Goal: Transaction & Acquisition: Obtain resource

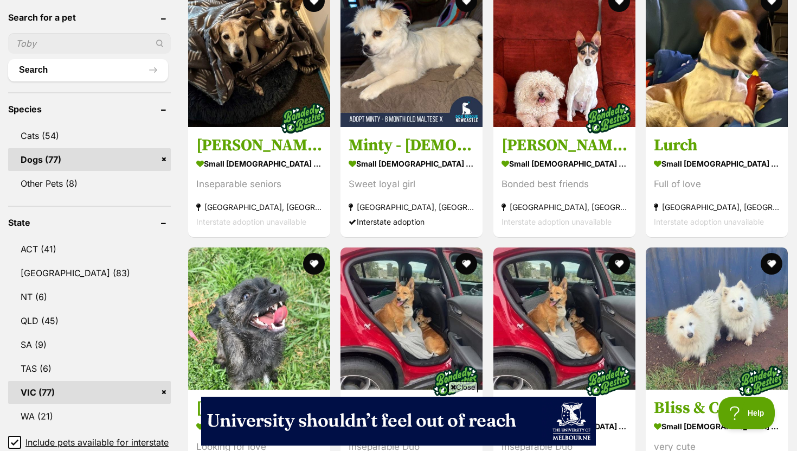
scroll to position [534, 0]
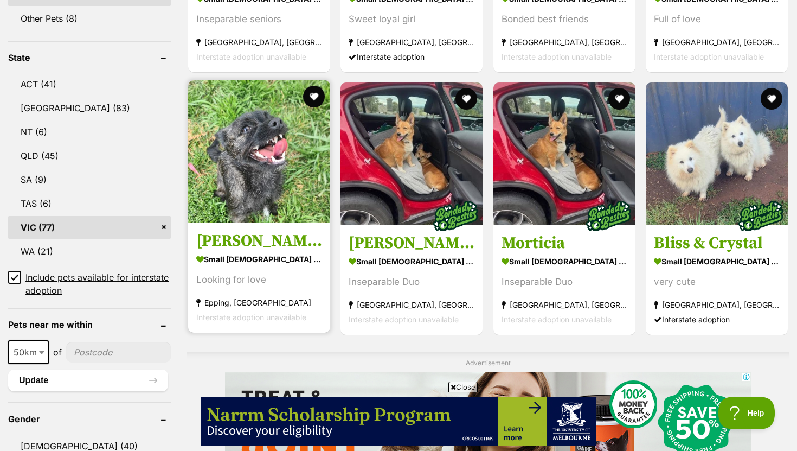
click at [226, 242] on h3 "[PERSON_NAME]" at bounding box center [259, 240] width 126 height 21
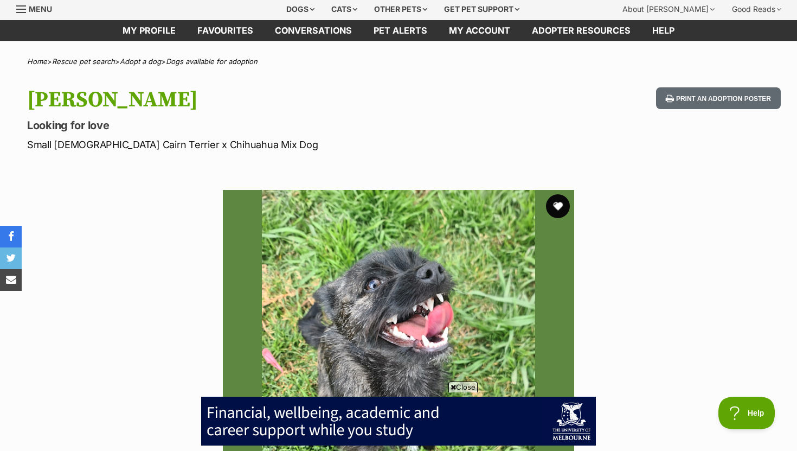
click at [553, 206] on button "favourite" at bounding box center [558, 206] width 24 height 24
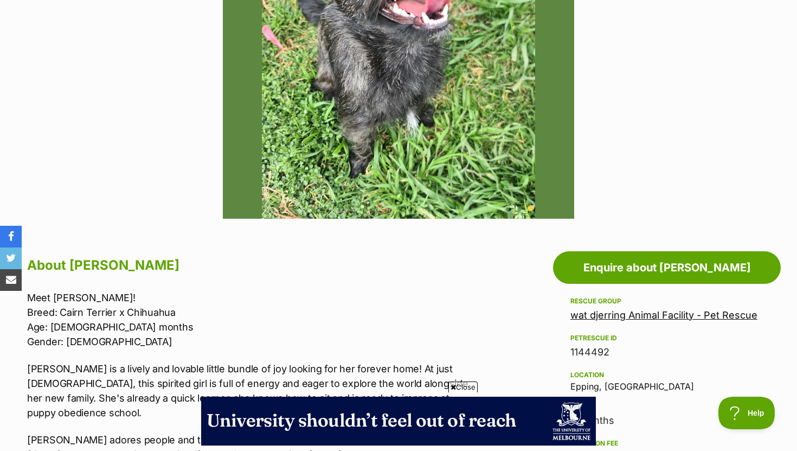
scroll to position [370, 0]
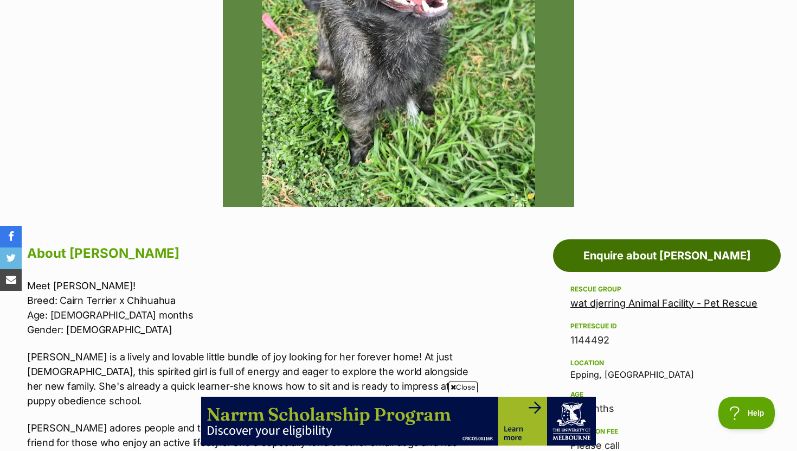
click at [623, 248] on link "Enquire about Saoirse" at bounding box center [667, 255] width 228 height 33
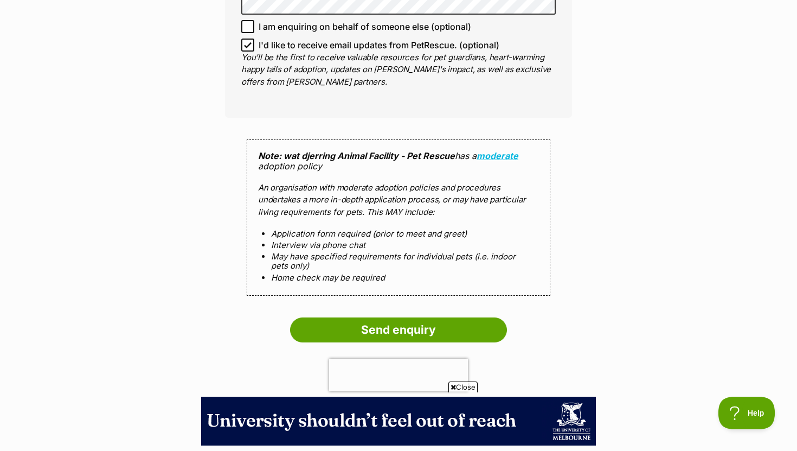
scroll to position [992, 0]
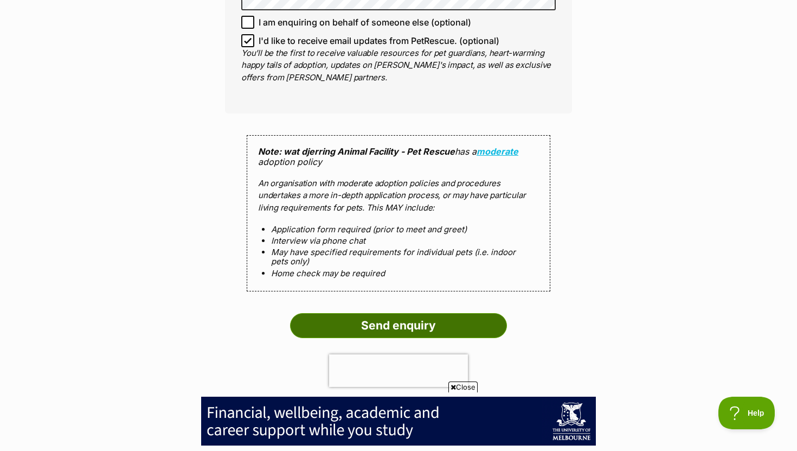
click at [478, 313] on input "Send enquiry" at bounding box center [398, 325] width 217 height 25
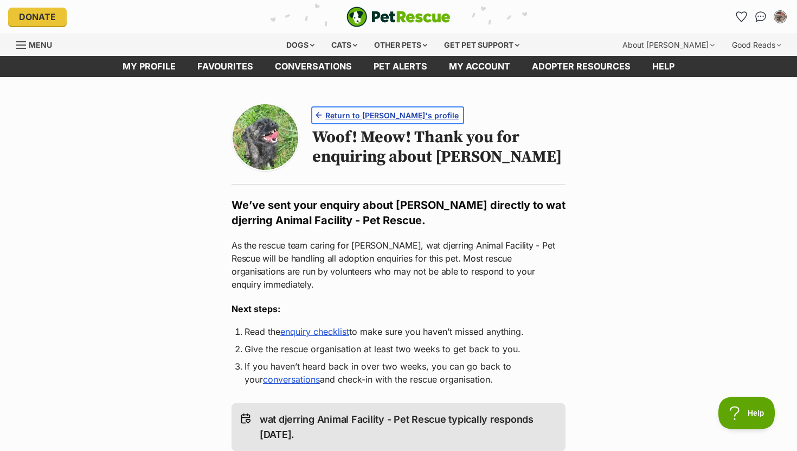
click at [367, 120] on span "Return to Saoirse's profile" at bounding box center [391, 115] width 133 height 11
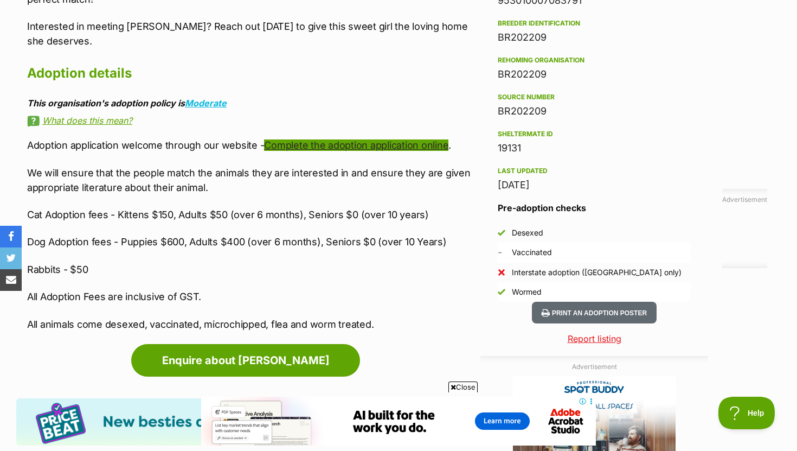
click at [310, 139] on link "Complete the adoption application online" at bounding box center [356, 144] width 184 height 11
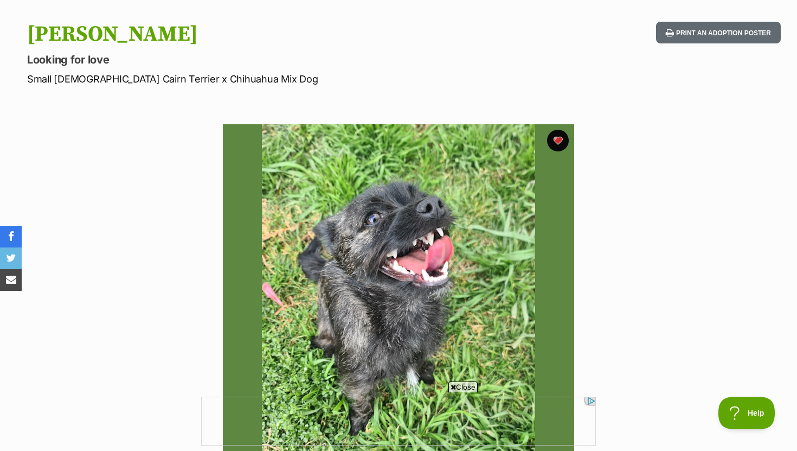
scroll to position [98, 0]
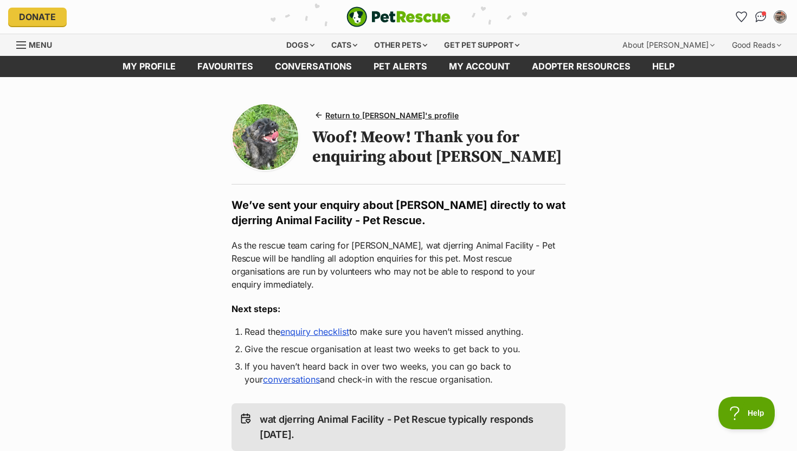
click at [301, 326] on link "enquiry checklist" at bounding box center [314, 331] width 69 height 11
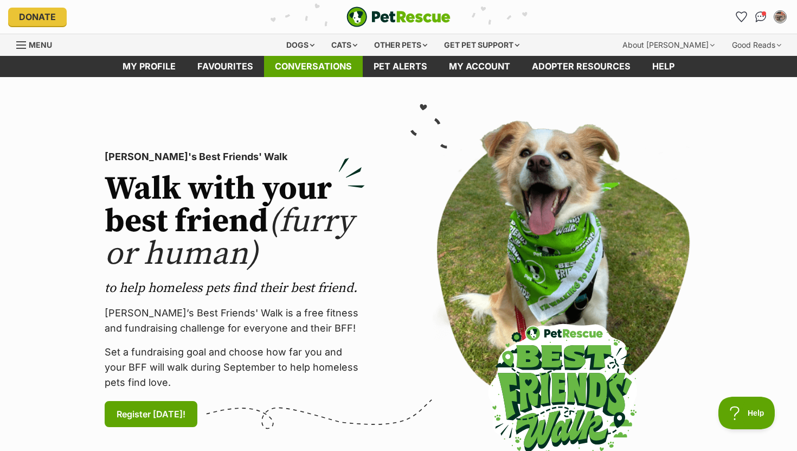
click at [278, 61] on link "Conversations" at bounding box center [313, 66] width 99 height 21
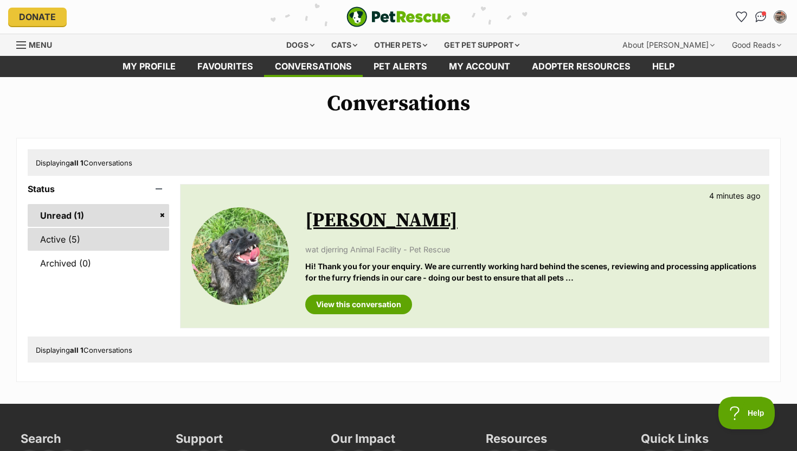
click at [70, 239] on link "Active (5)" at bounding box center [99, 239] width 142 height 23
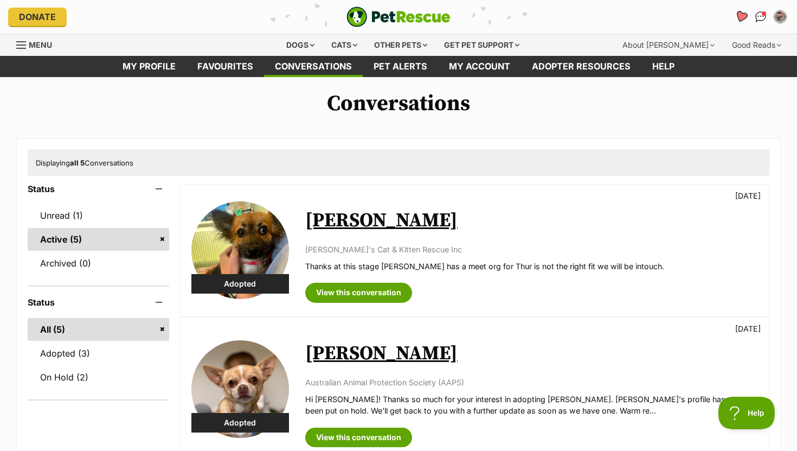
click at [742, 22] on icon "Favourites" at bounding box center [741, 17] width 15 height 14
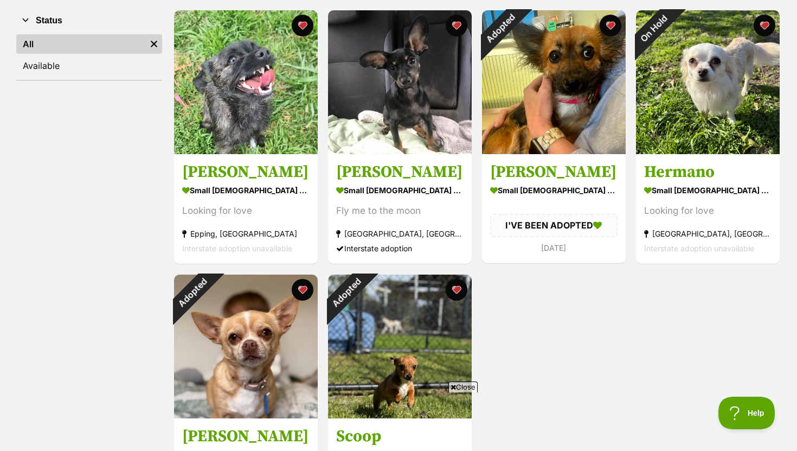
scroll to position [162, 0]
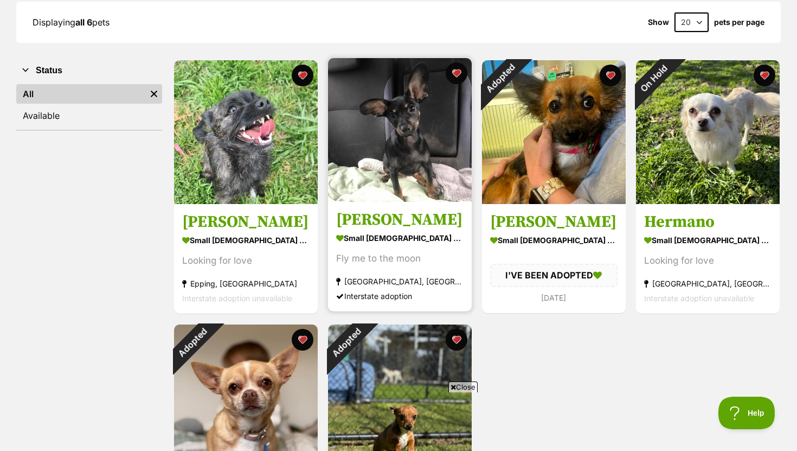
click at [419, 177] on img at bounding box center [400, 130] width 144 height 144
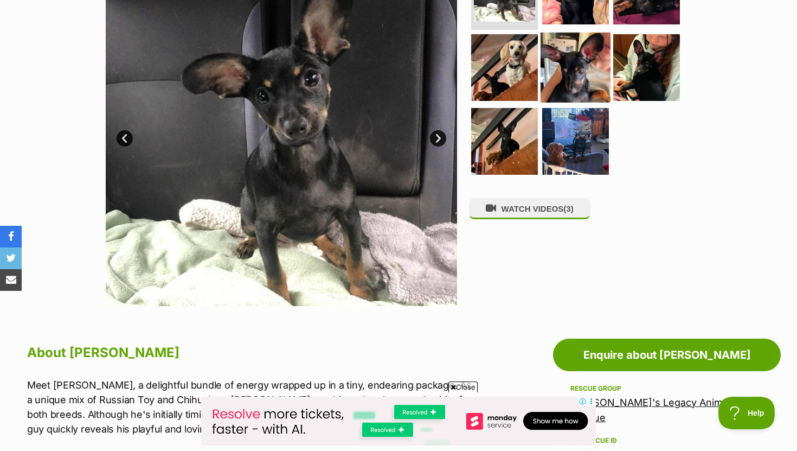
click at [577, 74] on img at bounding box center [576, 68] width 70 height 70
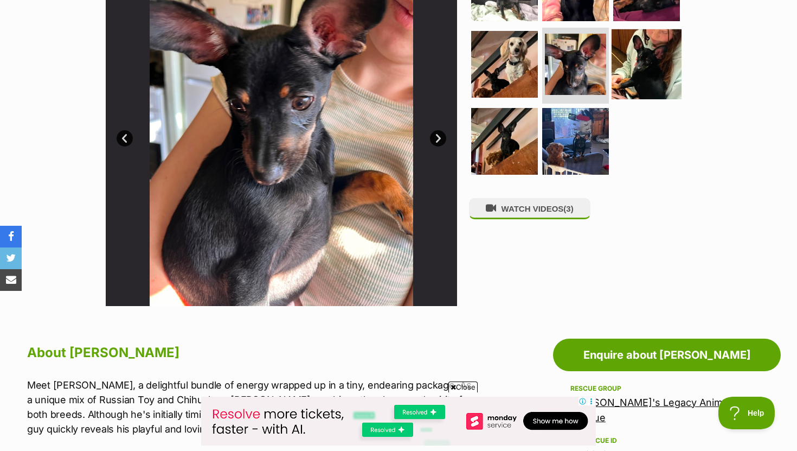
click at [620, 65] on img at bounding box center [647, 64] width 70 height 70
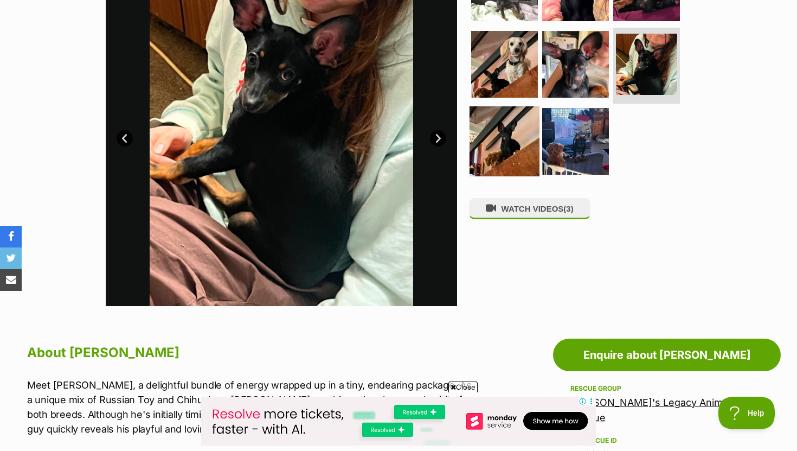
click at [527, 154] on img at bounding box center [505, 141] width 70 height 70
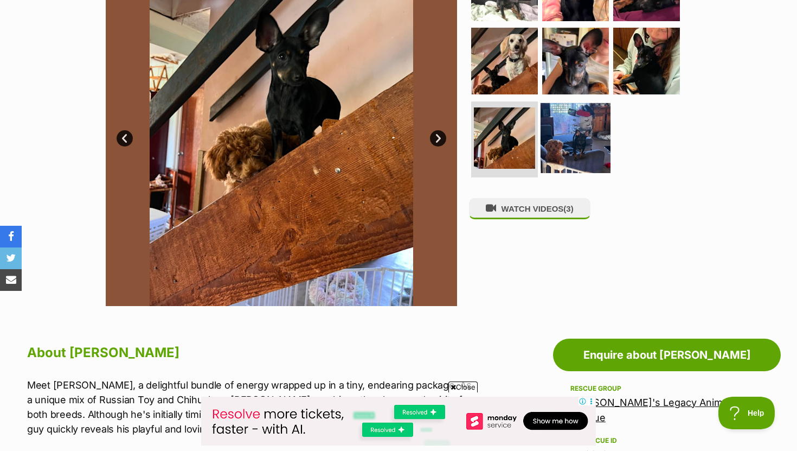
click at [575, 141] on img at bounding box center [576, 138] width 70 height 70
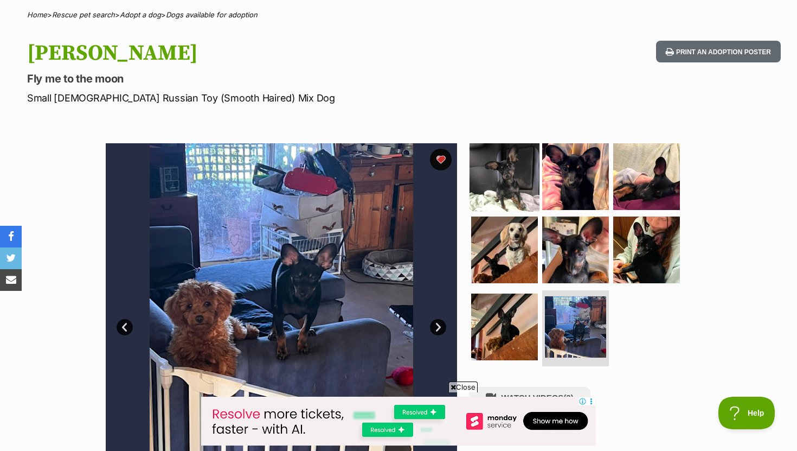
click at [514, 177] on img at bounding box center [505, 176] width 70 height 70
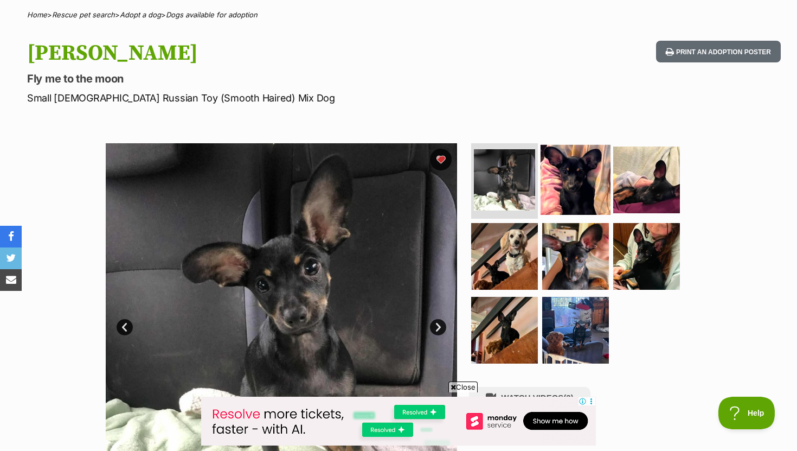
click at [566, 169] on img at bounding box center [576, 179] width 70 height 70
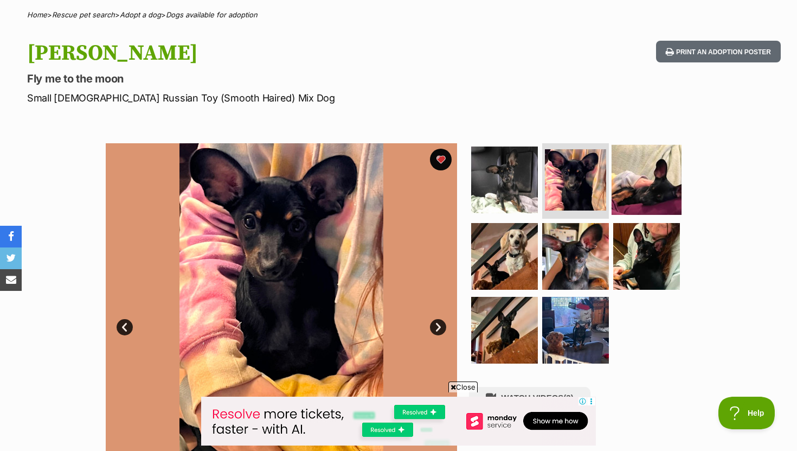
click at [619, 168] on img at bounding box center [647, 179] width 70 height 70
